Goal: Use online tool/utility: Use online tool/utility

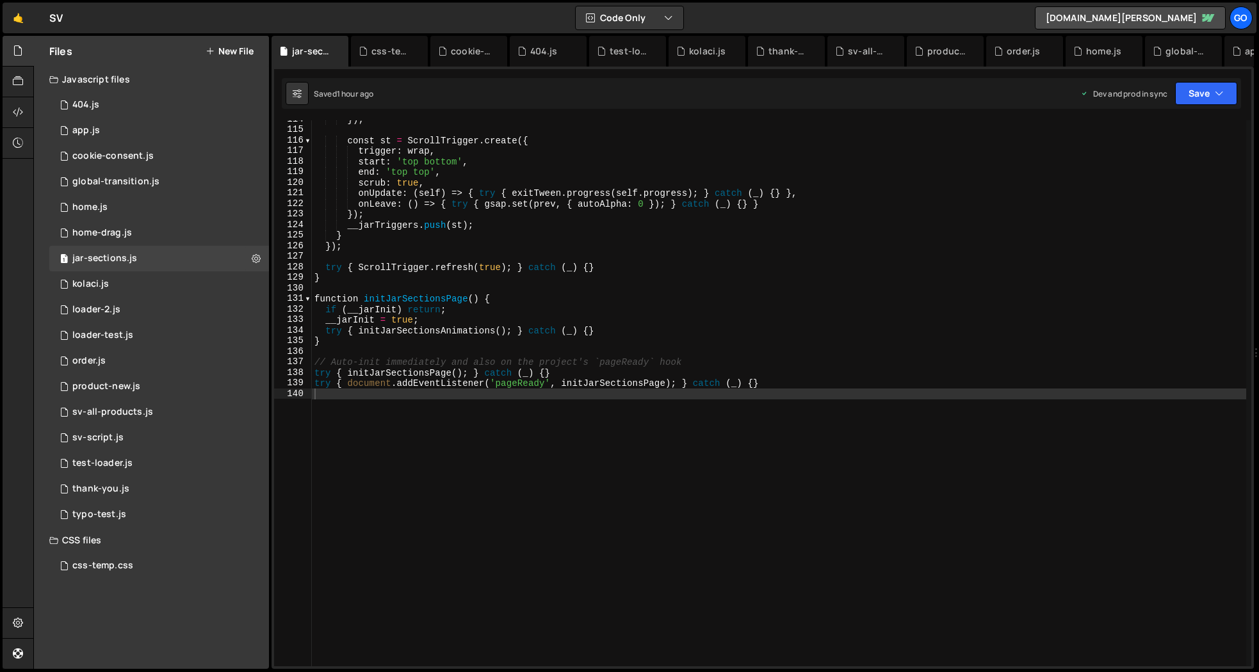
scroll to position [1201, 0]
type textarea "try { document.addEventListener('pageReady', initJarSectionsPage); } catch (_) …"
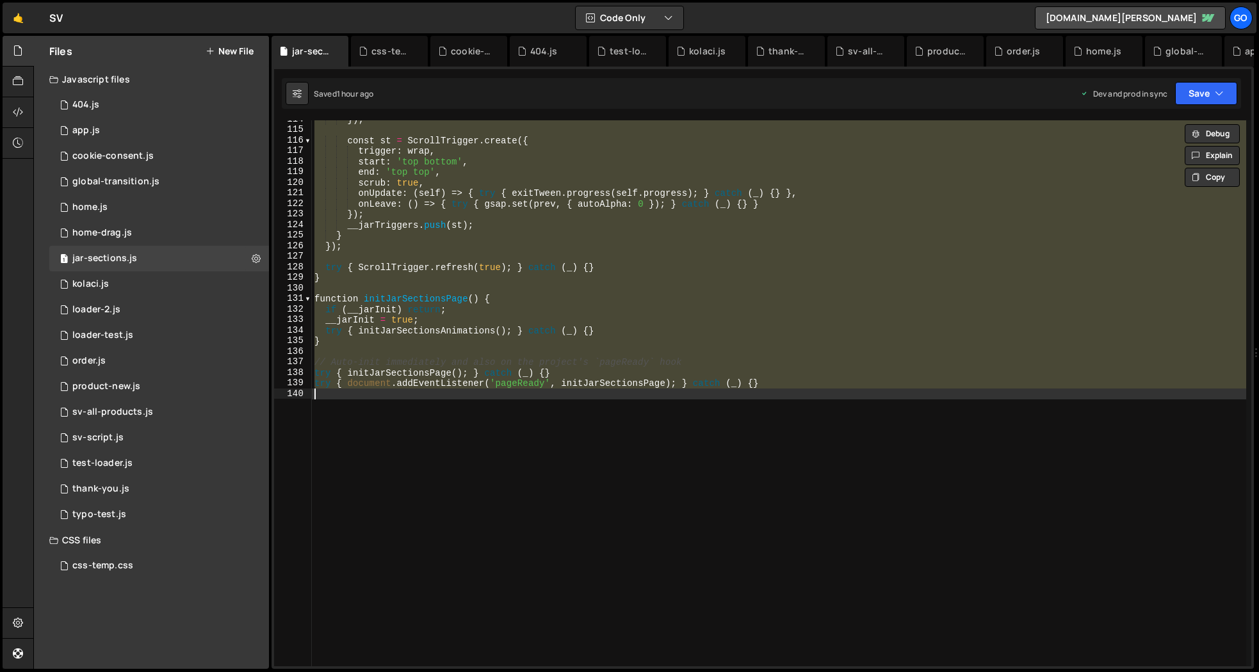
click at [574, 427] on div "}) ; const st = ScrollTrigger . create ({ trigger : wrap , start : 'top bottom'…" at bounding box center [779, 393] width 934 height 546
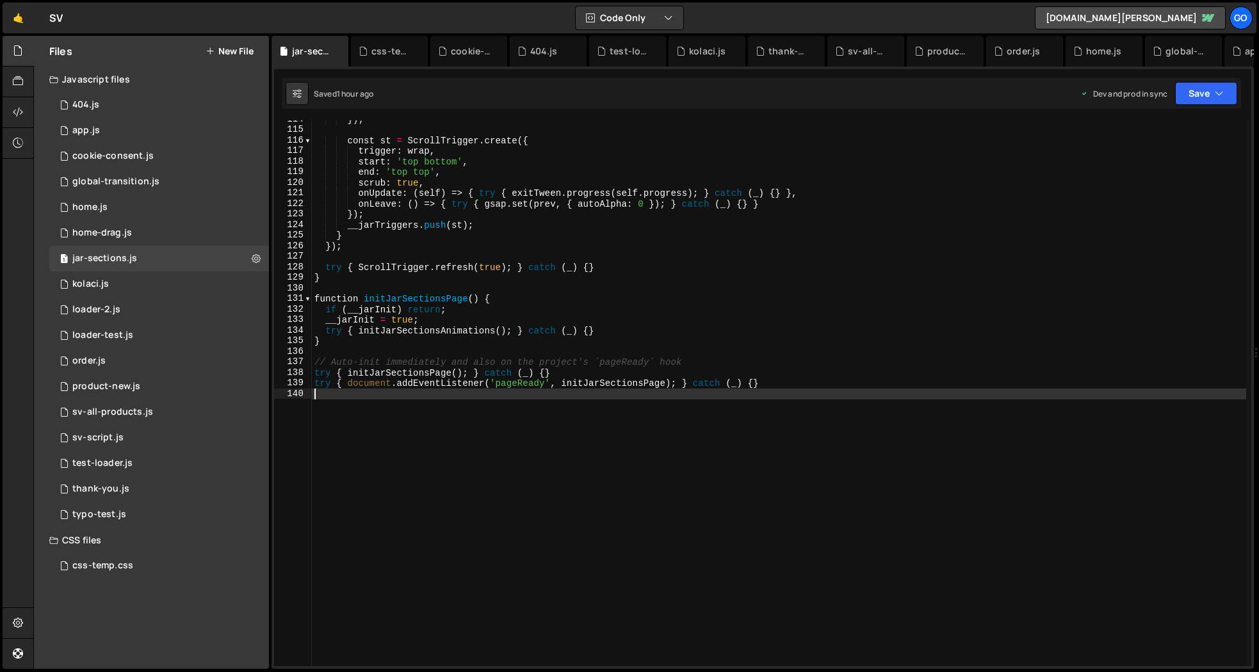
type textarea "try { document.addEventListener('pageReady', initJarSectionsPage); } catch (_) …"
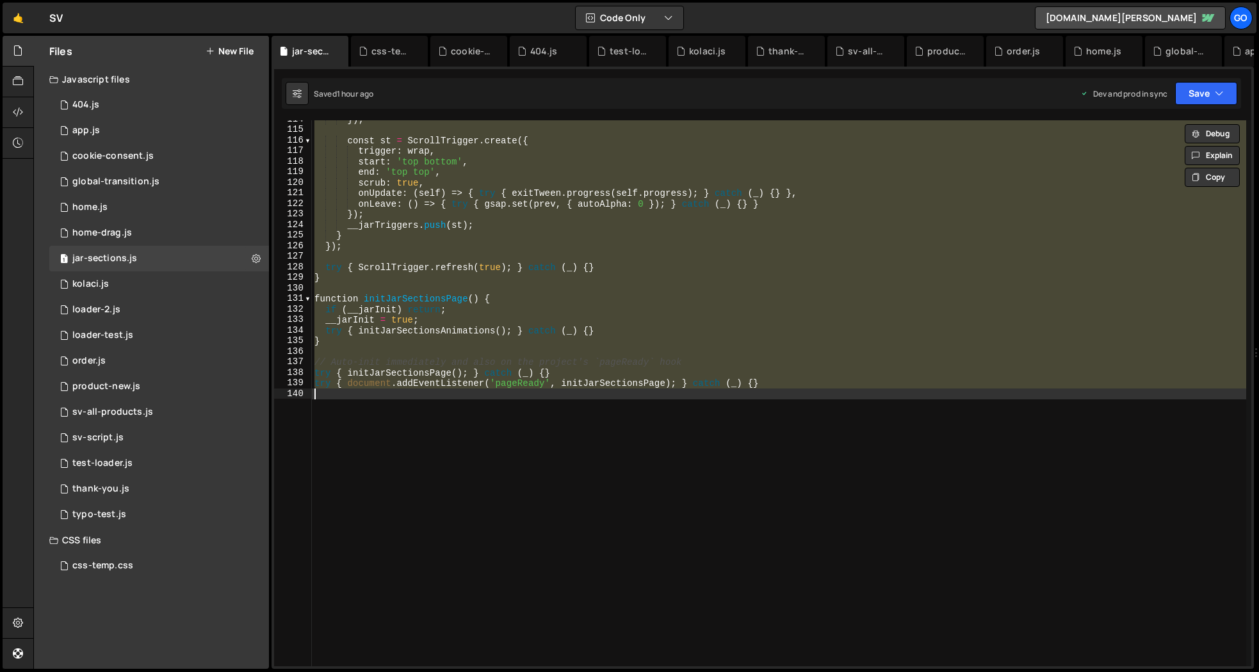
paste textarea
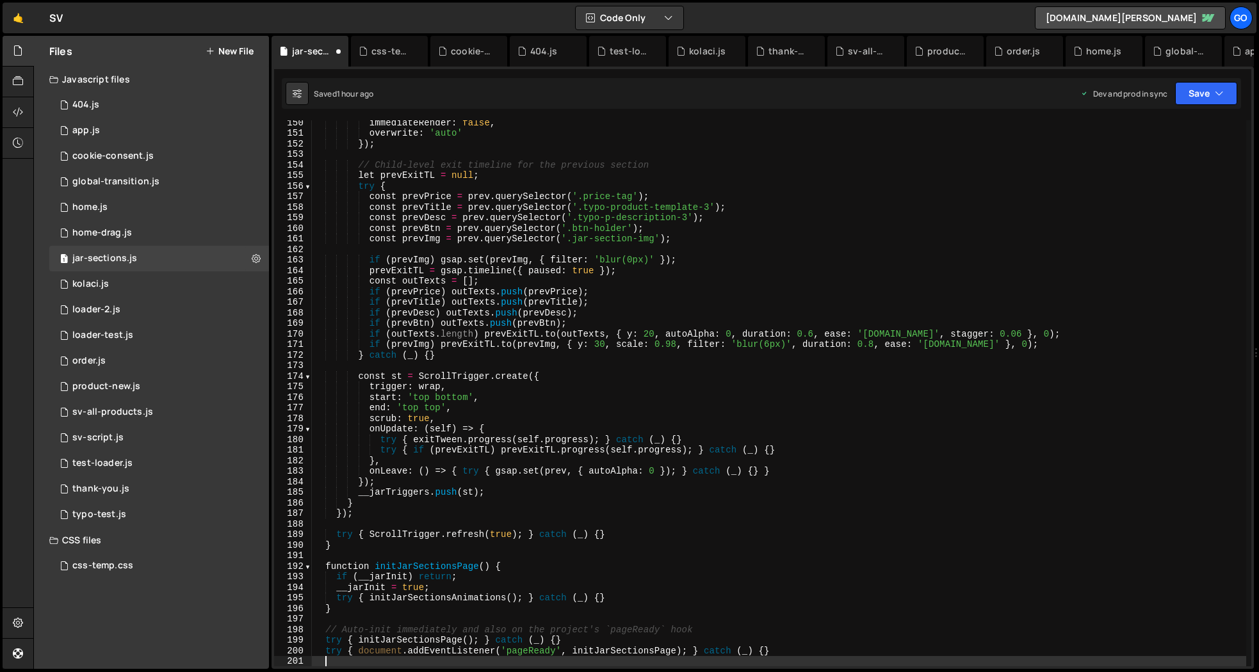
scroll to position [1577, 0]
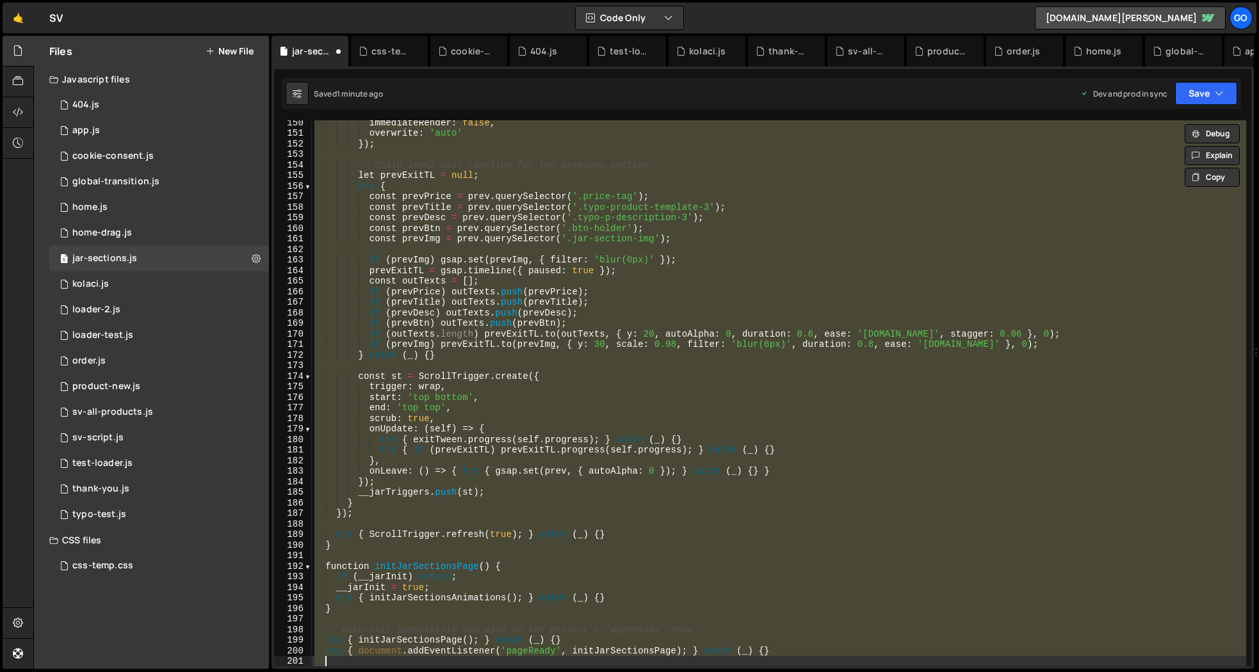
type textarea "try { document.addEventListener('pageReady', initJarSectionsPage); } catch (_) …"
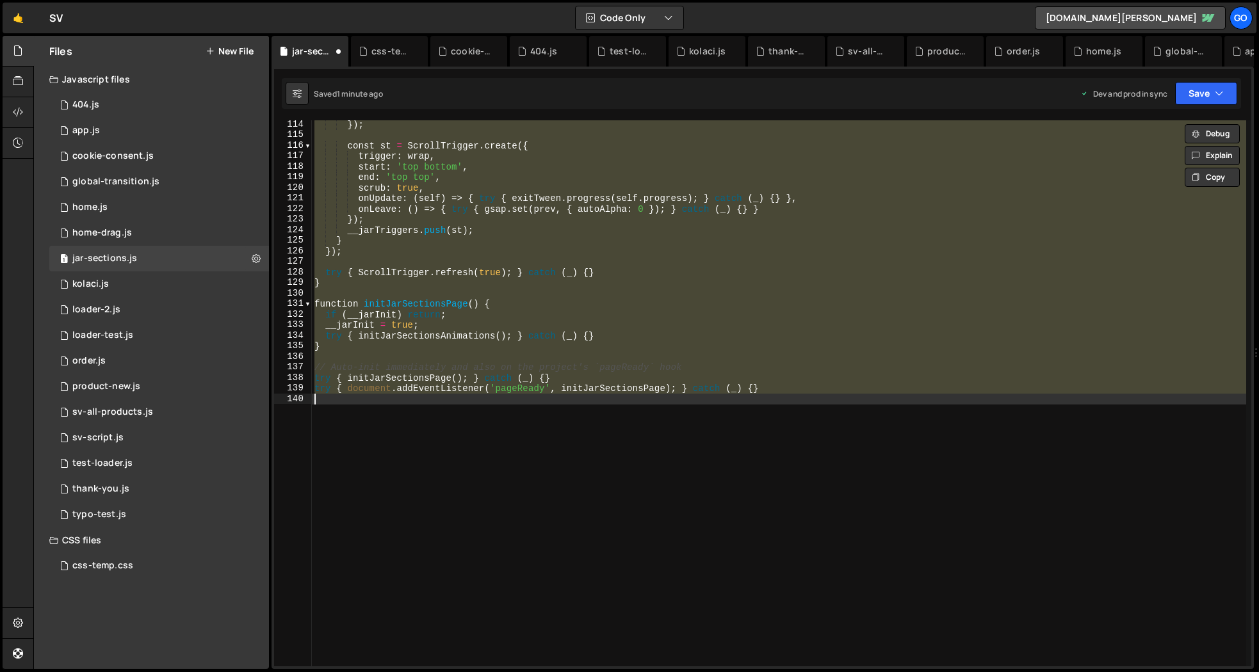
scroll to position [1196, 0]
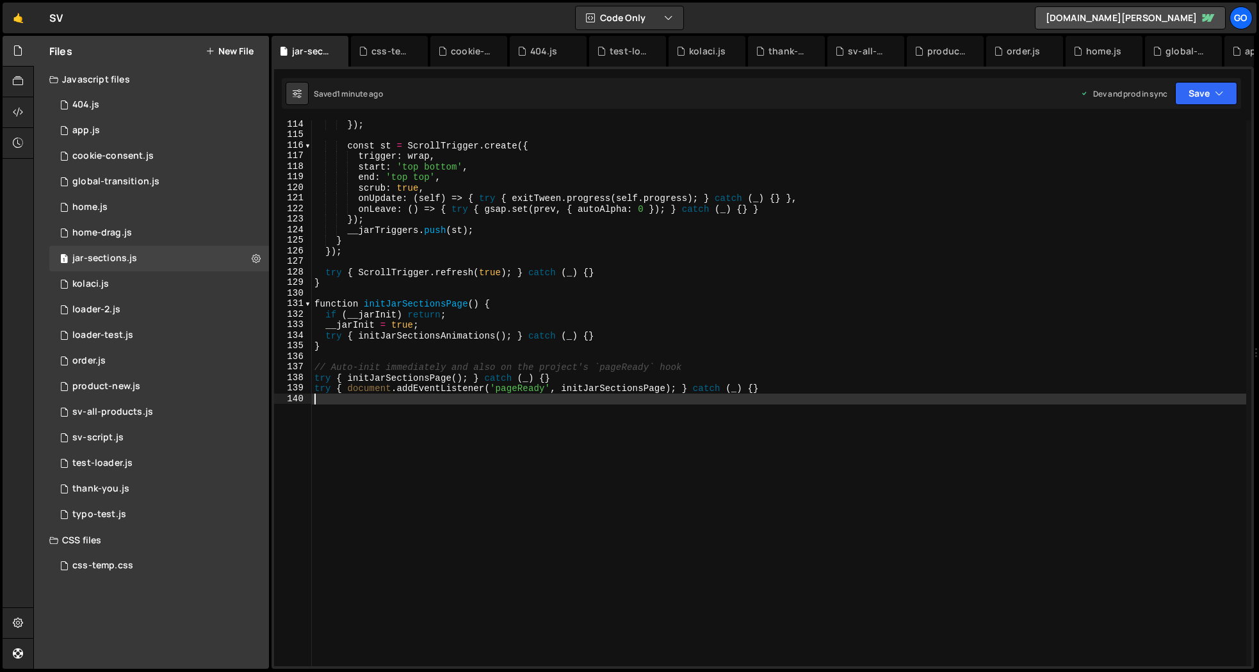
type textarea "try { document.addEventListener('pageReady', initJarSectionsPage); } catch (_) …"
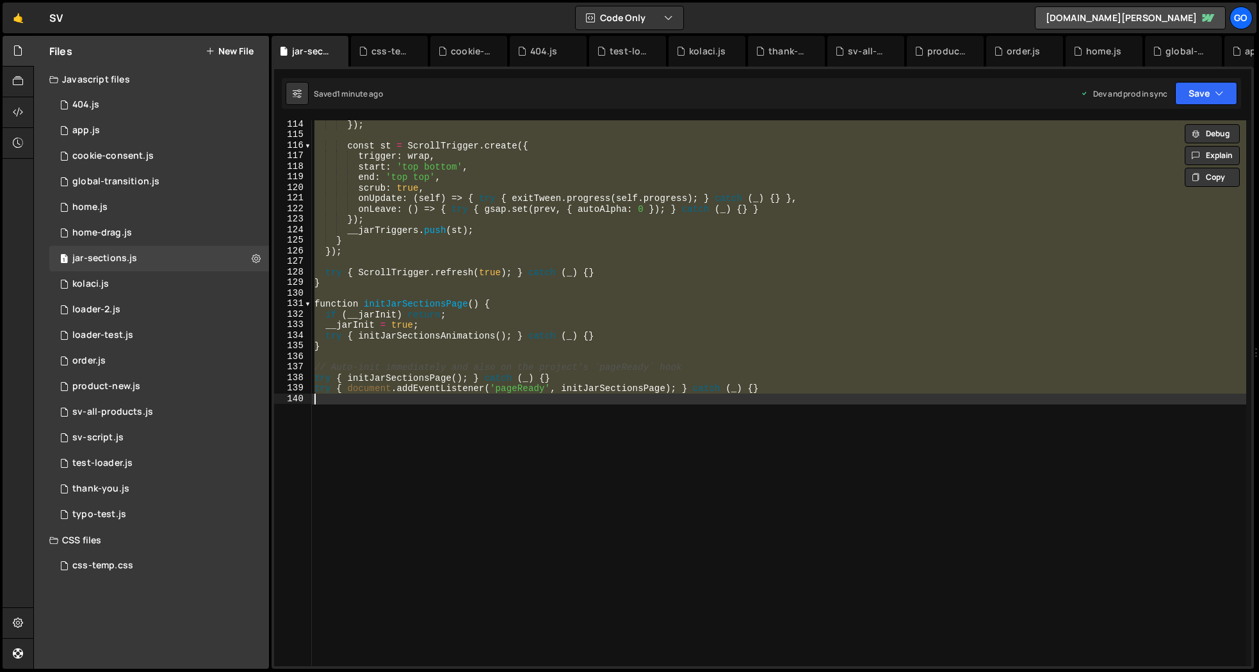
paste textarea
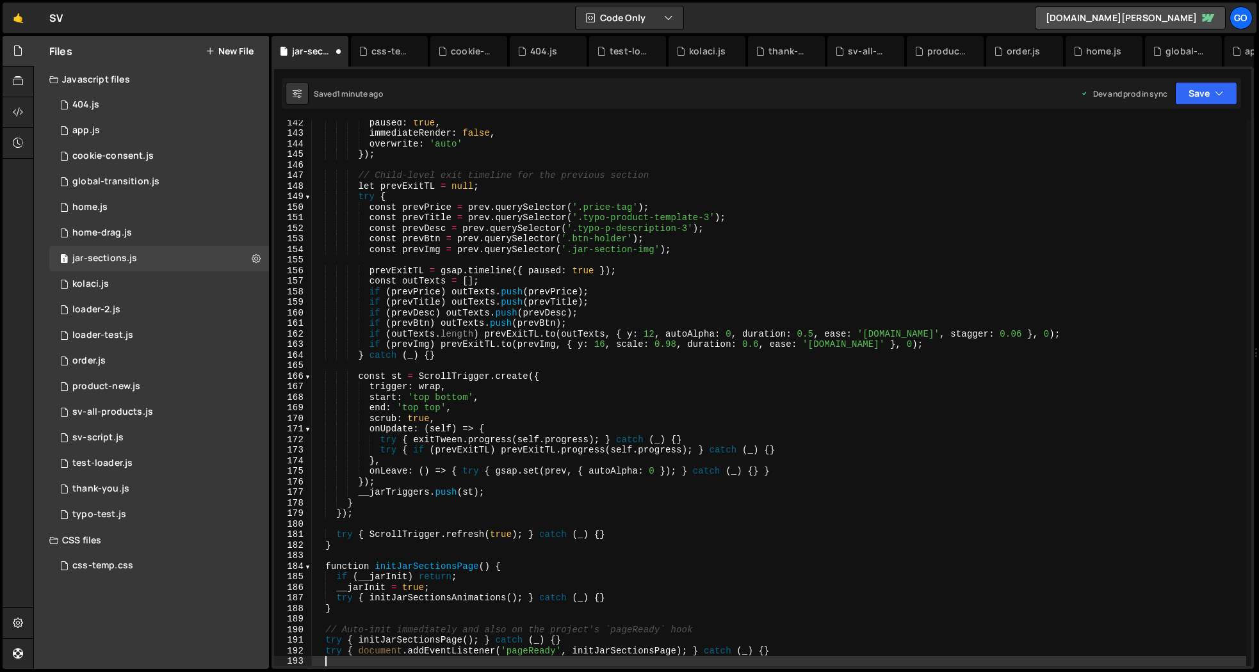
type textarea "end: 'top top',"
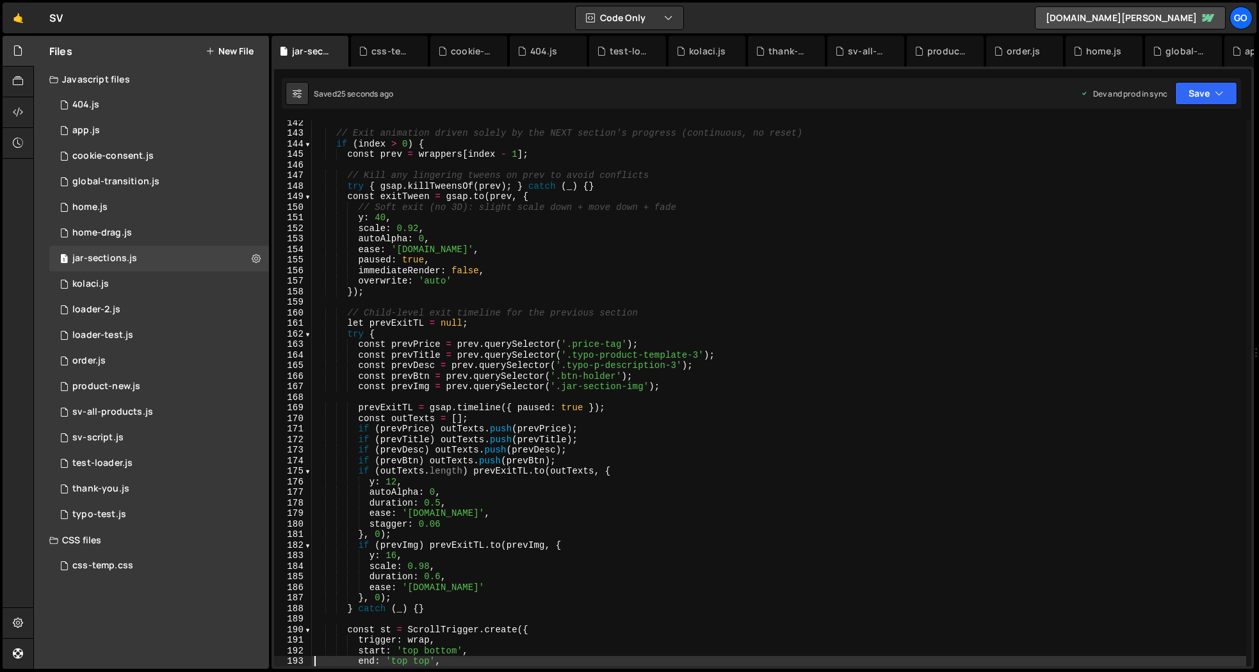
click at [680, 399] on div "// Exit animation driven solely by the NEXT section's progress (continuous, no …" at bounding box center [779, 400] width 934 height 567
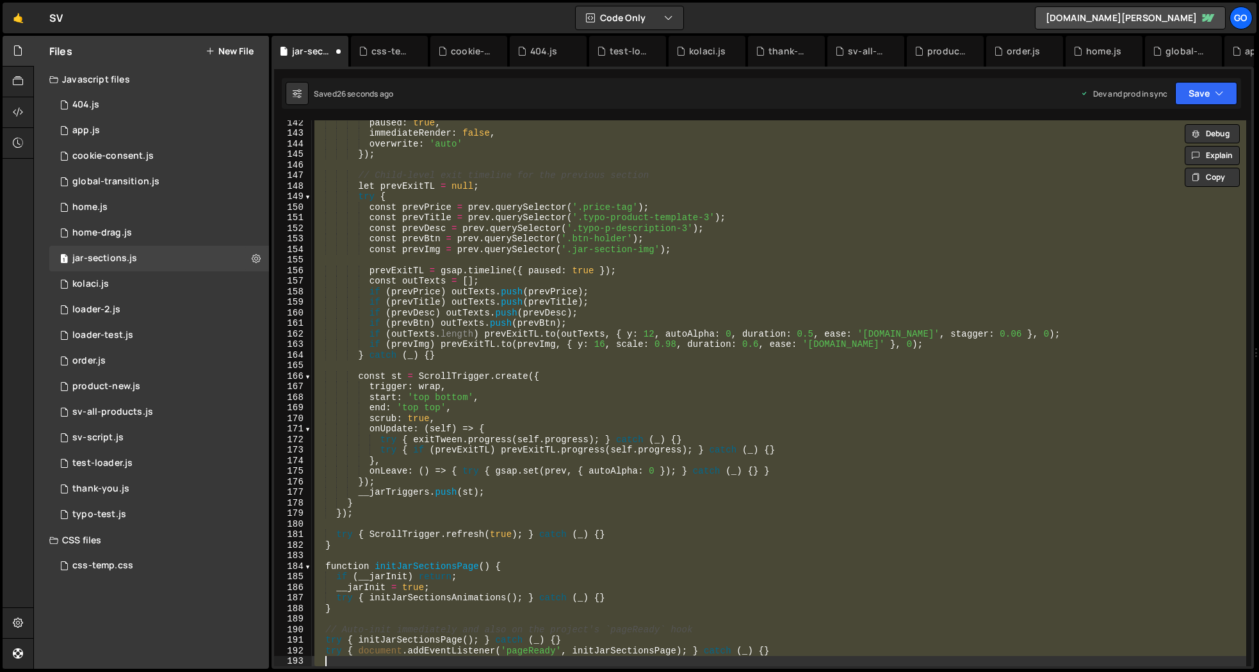
type textarea "try { document.addEventListener('pageReady', initJarSectionsPage); } catch (_) …"
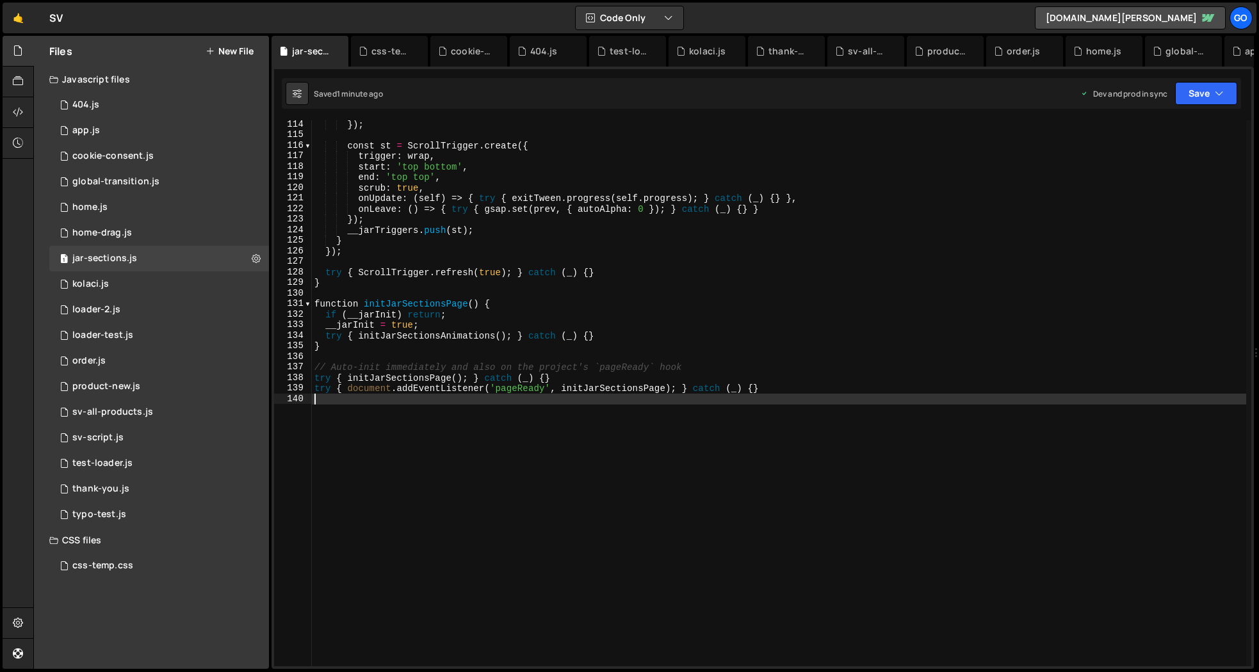
click at [635, 394] on div "}) ; const st = ScrollTrigger . create ({ trigger : wrap , start : 'top bottom'…" at bounding box center [779, 402] width 934 height 567
type textarea "try { document.addEventListener('pageReady', initJarSectionsPage); } catch (_) …"
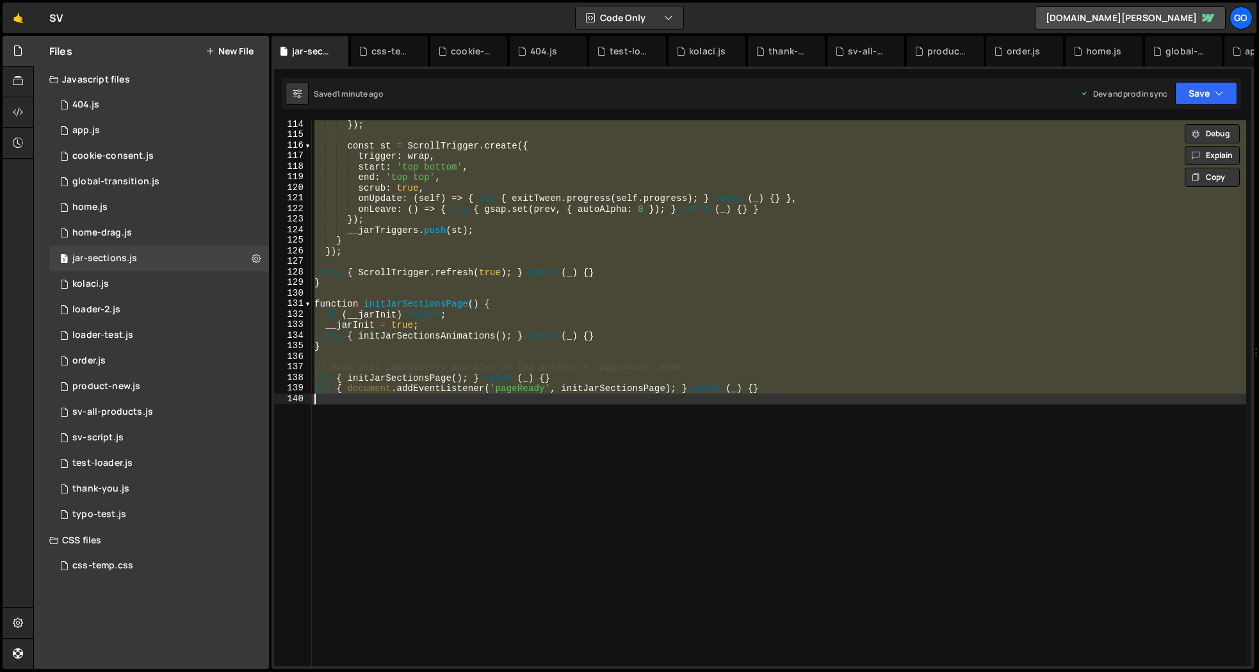
paste textarea
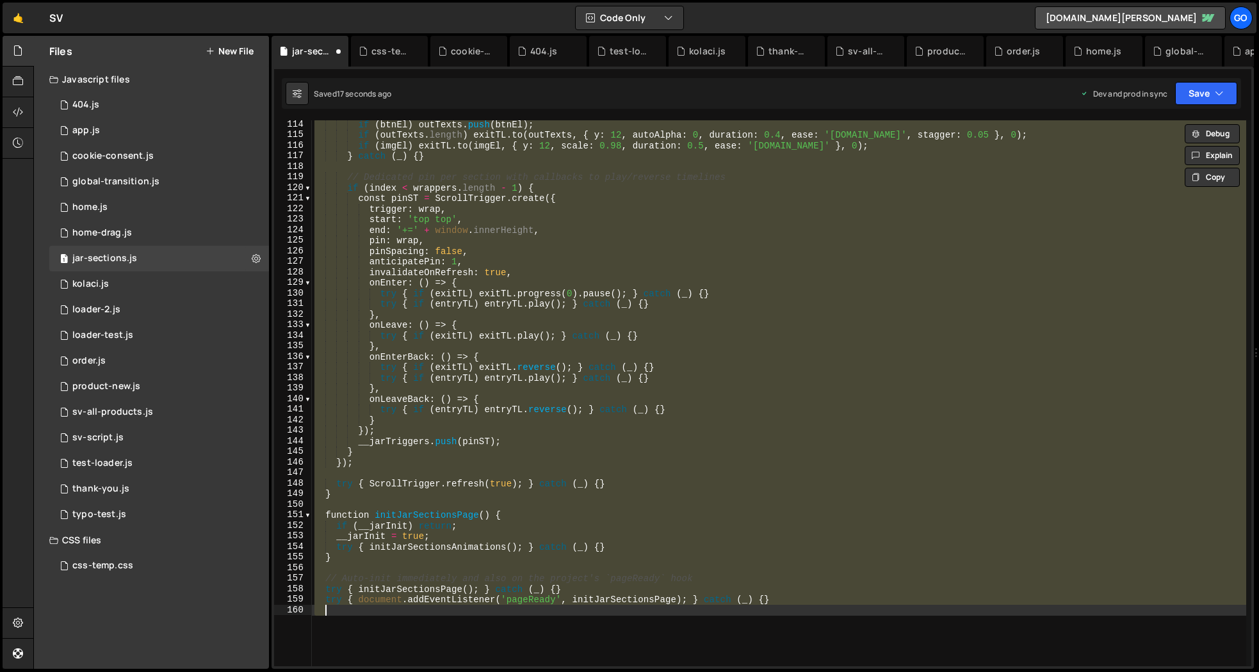
type textarea "try { document.addEventListener('pageReady', initJarSectionsPage); } catch (_) …"
